Goal: Transaction & Acquisition: Purchase product/service

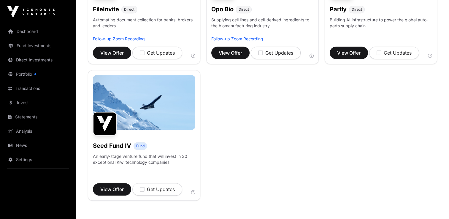
scroll to position [266, 0]
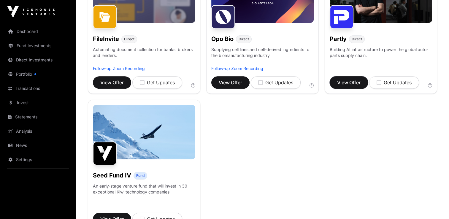
click at [350, 83] on span "View Offer" at bounding box center [348, 82] width 23 height 7
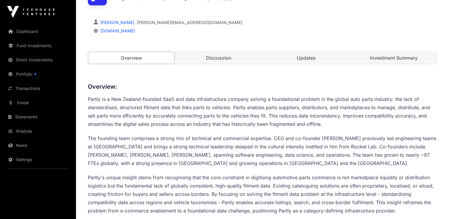
scroll to position [59, 0]
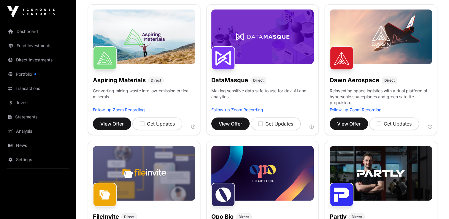
scroll to position [89, 0]
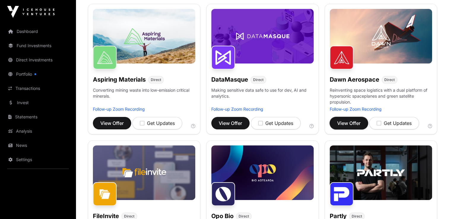
click at [351, 125] on span "View Offer" at bounding box center [348, 123] width 23 height 7
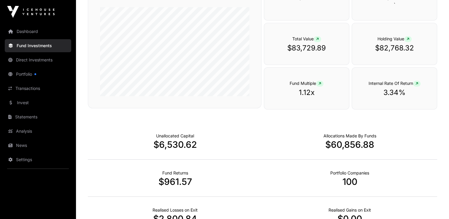
scroll to position [119, 0]
